Goal: Obtain resource: Download file/media

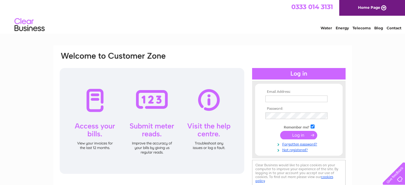
type input "[EMAIL_ADDRESS][DOMAIN_NAME]"
click at [299, 138] on input "submit" at bounding box center [298, 135] width 37 height 8
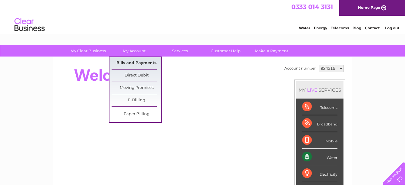
click at [129, 63] on link "Bills and Payments" at bounding box center [137, 63] width 50 height 12
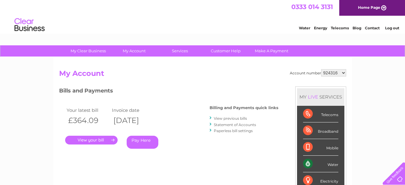
click at [94, 140] on link "." at bounding box center [91, 139] width 52 height 9
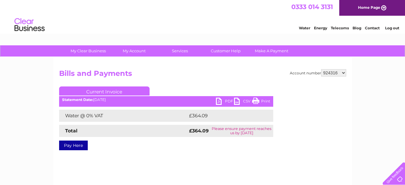
click at [219, 100] on link "PDF" at bounding box center [225, 101] width 18 height 9
drag, startPoint x: 333, startPoint y: 73, endPoint x: 328, endPoint y: 77, distance: 6.8
click at [333, 73] on select "924316 1132199" at bounding box center [333, 72] width 25 height 7
select select "1132199"
click at [321, 69] on select "924316 1132199" at bounding box center [333, 72] width 25 height 7
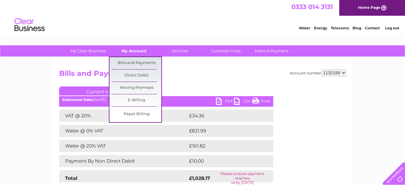
click at [130, 51] on link "My Account" at bounding box center [134, 50] width 50 height 11
click at [128, 62] on link "Bills and Payments" at bounding box center [137, 63] width 50 height 12
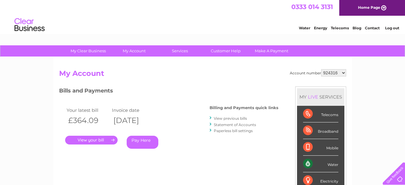
click at [333, 72] on select "924316 1132199" at bounding box center [333, 72] width 25 height 7
select select "1132199"
click at [321, 69] on select "924316 1132199" at bounding box center [333, 72] width 25 height 7
click at [92, 139] on link "." at bounding box center [91, 139] width 52 height 9
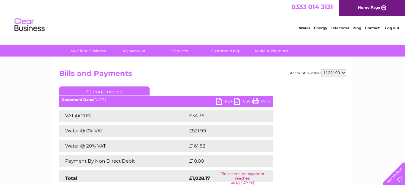
click at [221, 101] on link "PDF" at bounding box center [225, 101] width 18 height 9
